Goal: Navigation & Orientation: Find specific page/section

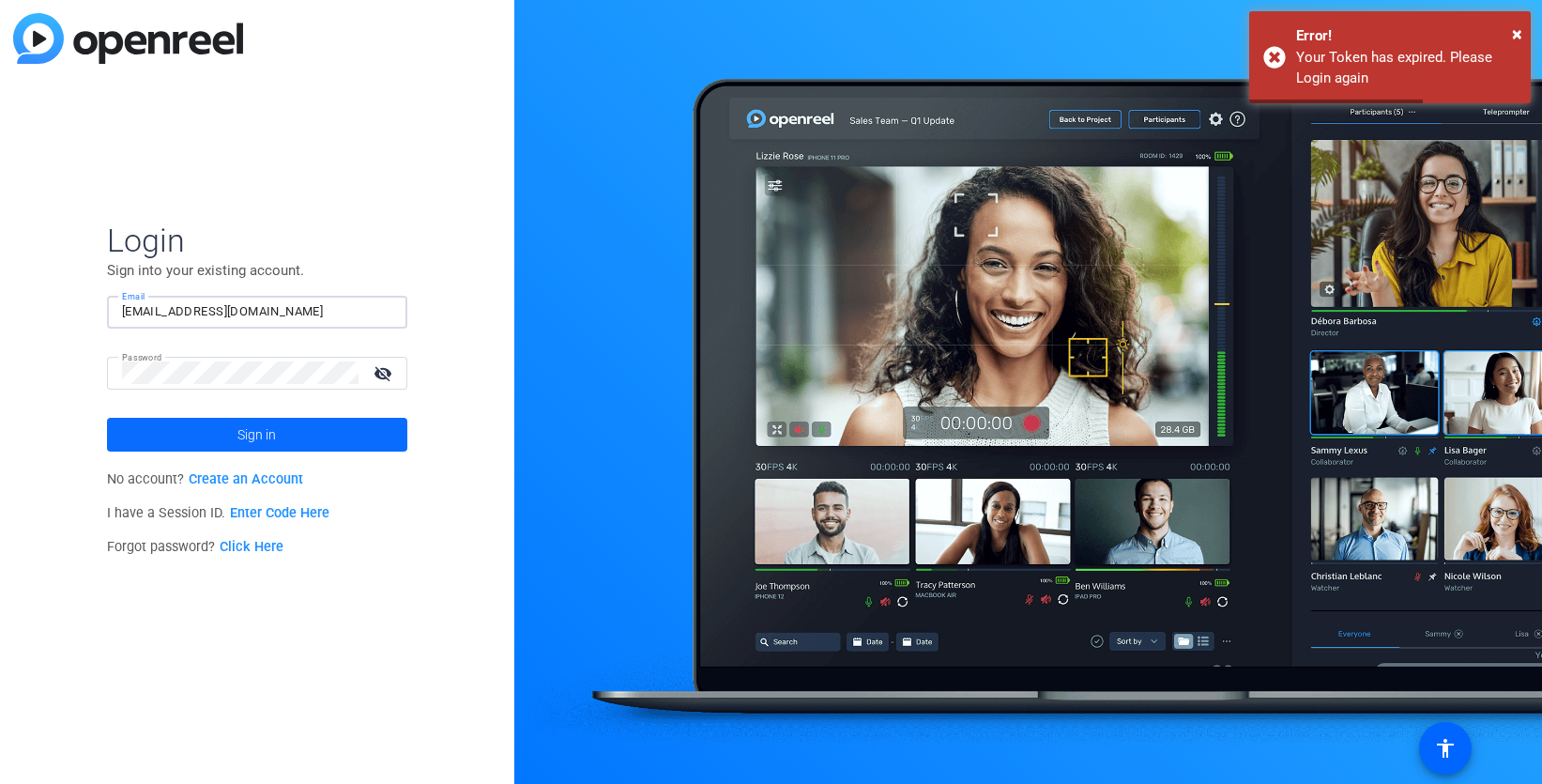
click at [257, 441] on span "Sign in" at bounding box center [257, 435] width 39 height 46
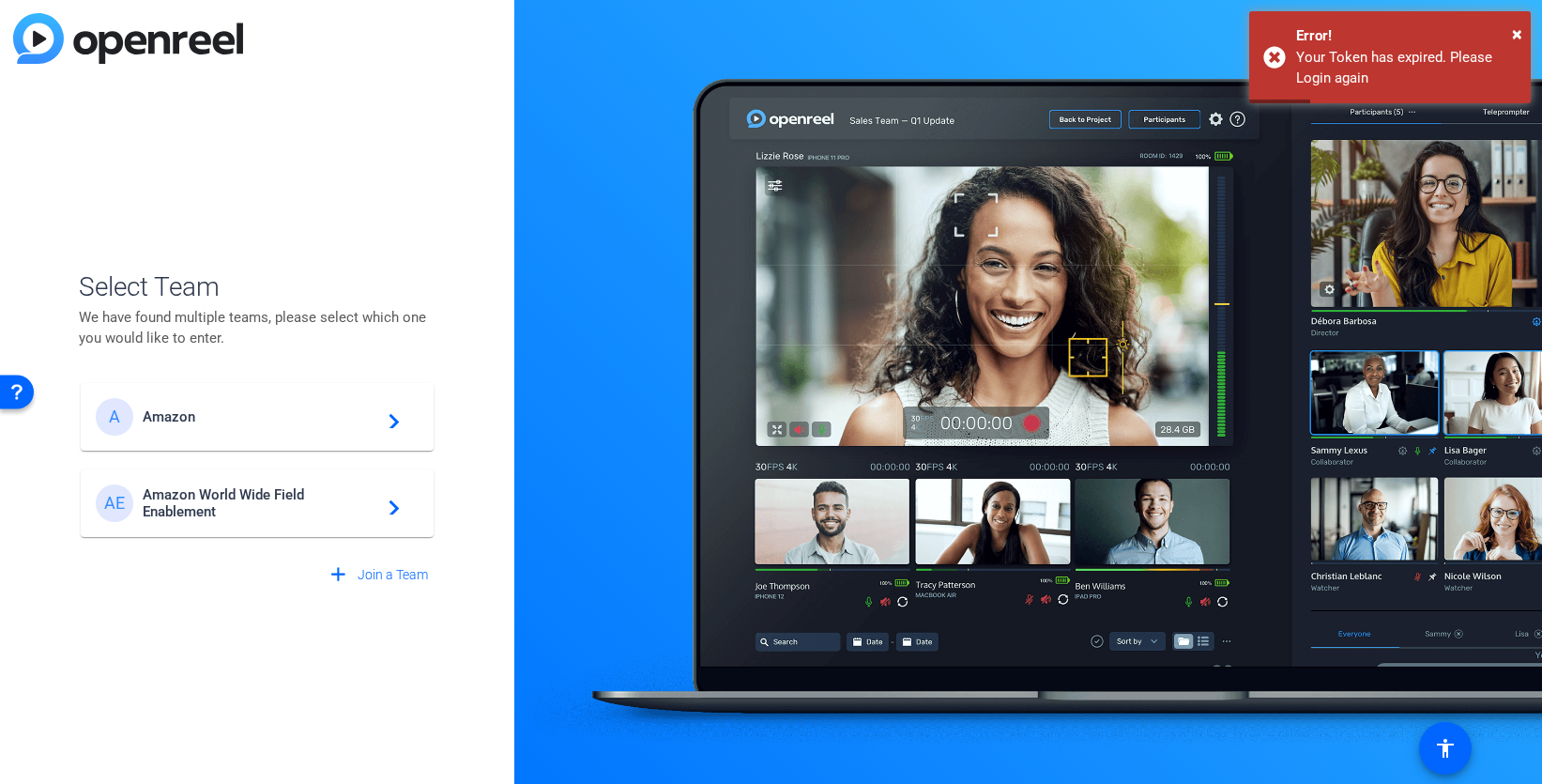
click at [227, 501] on span "Amazon World Wide Field Enablement" at bounding box center [259, 502] width 234 height 34
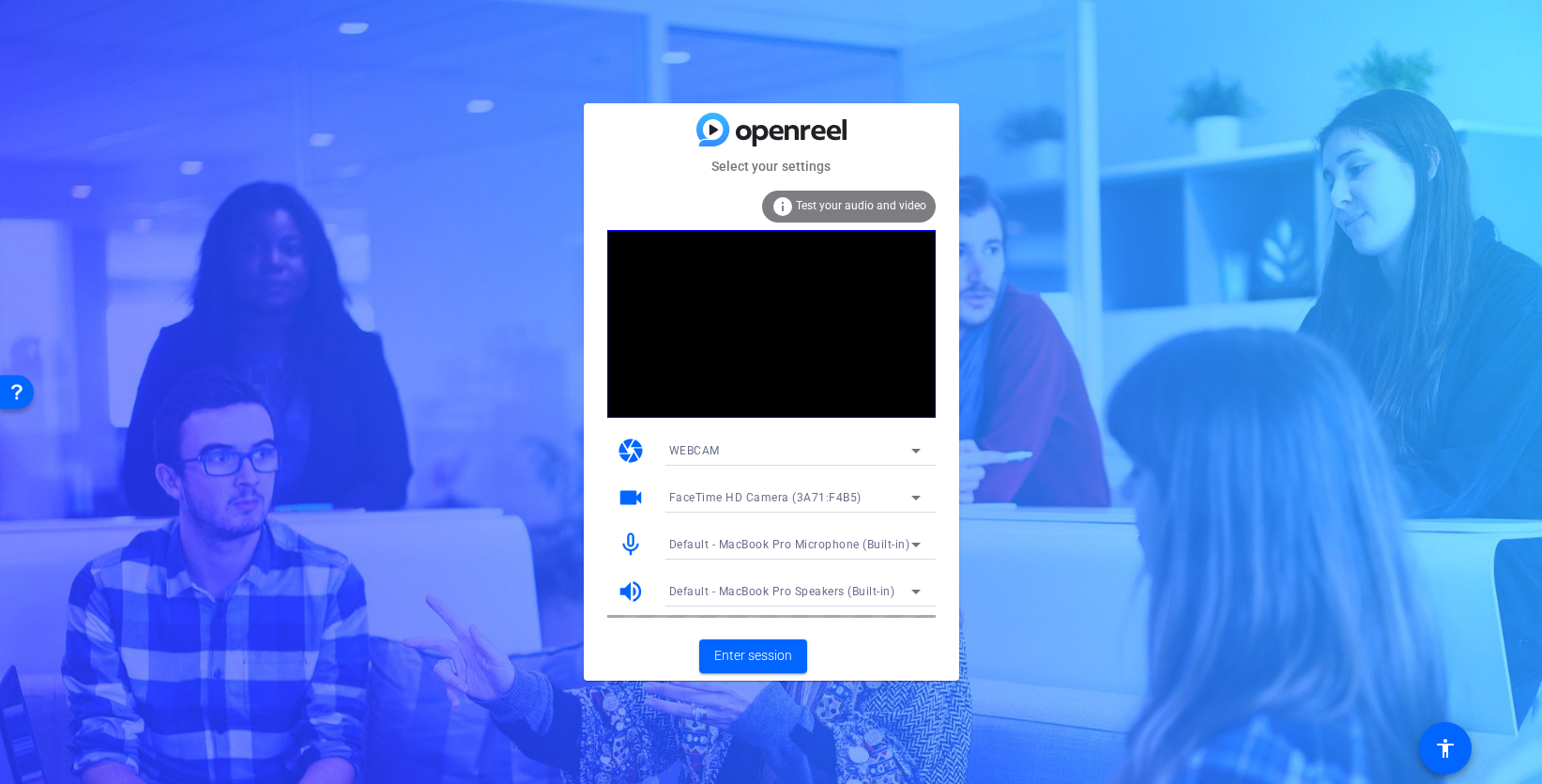
click at [922, 495] on icon at bounding box center [916, 497] width 22 height 22
click at [922, 496] on div at bounding box center [771, 392] width 1542 height 784
click at [757, 657] on span "Enter session" at bounding box center [753, 655] width 77 height 19
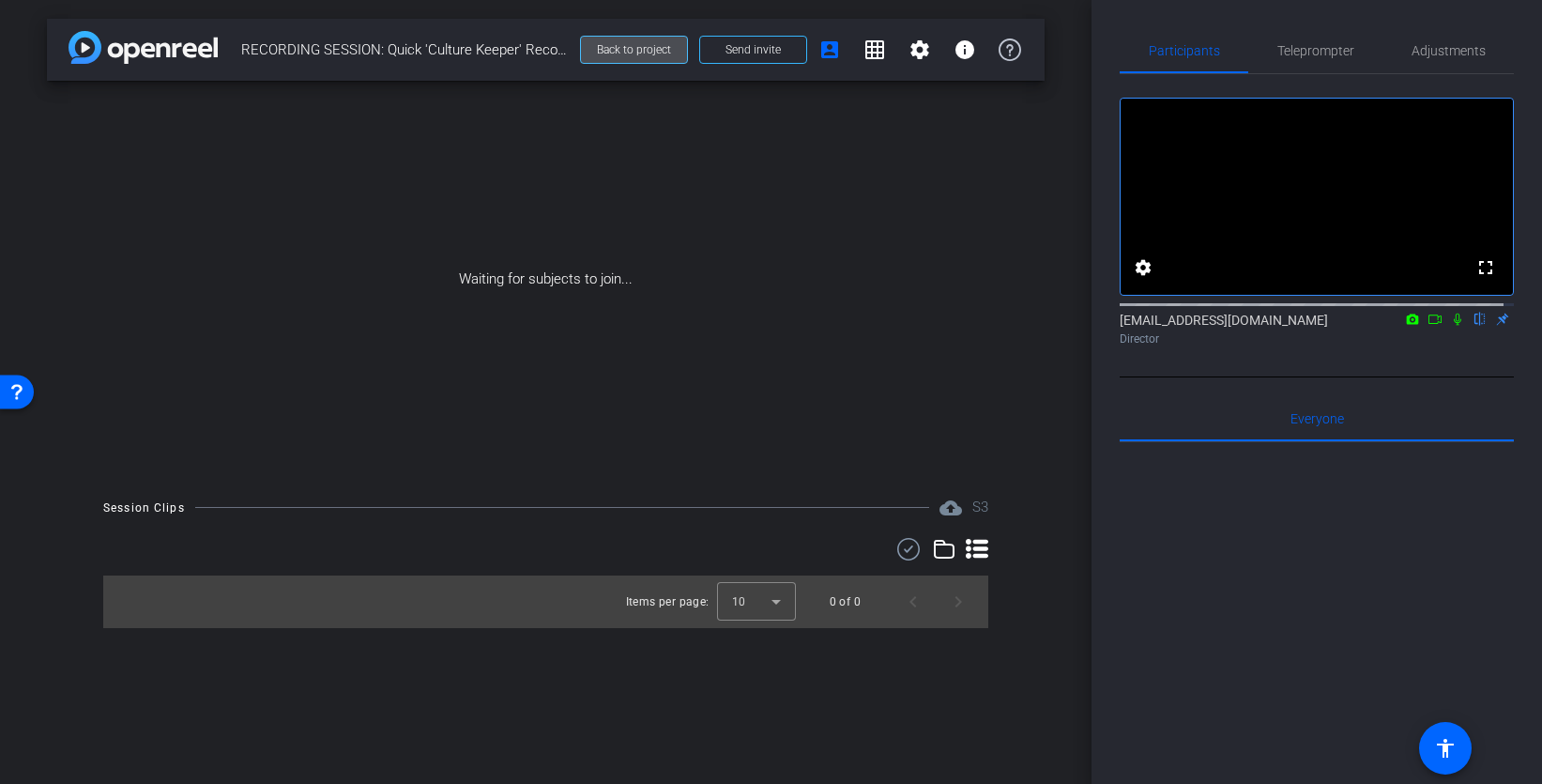
click at [648, 50] on span "Back to project" at bounding box center [634, 50] width 75 height 14
